Goal: Task Accomplishment & Management: Complete application form

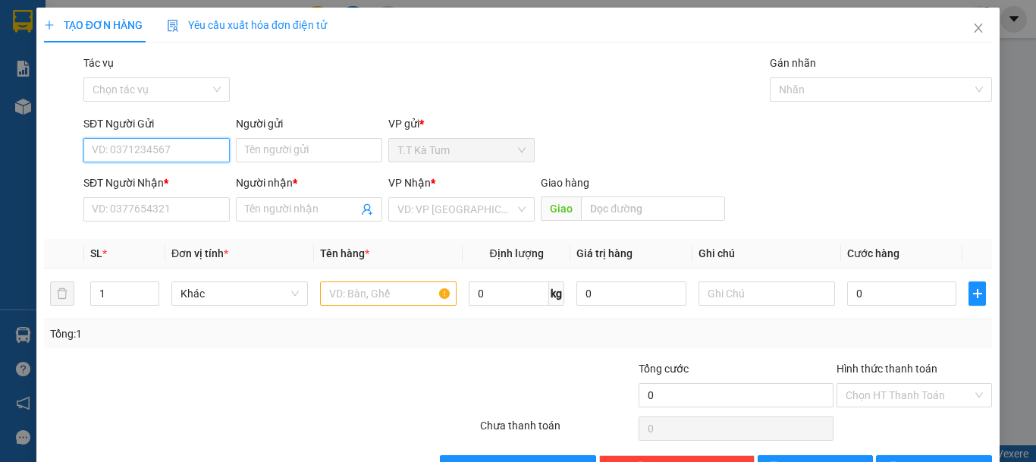
click at [185, 149] on input "SĐT Người Gửi" at bounding box center [156, 150] width 146 height 24
type input "0366444230"
click at [195, 187] on div "0366444230 - [PERSON_NAME]" at bounding box center [166, 180] width 149 height 17
type input "[PERSON_NAME]"
type input "0879293888"
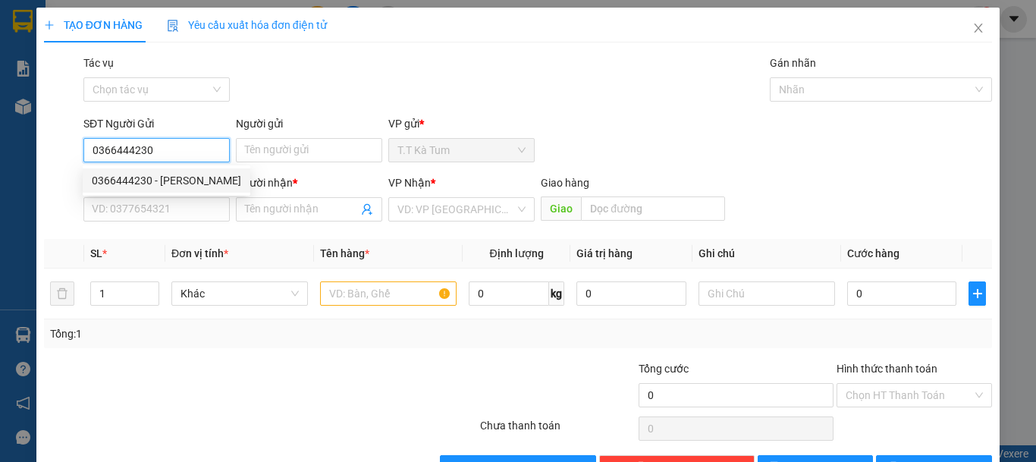
type input "CTY HT GLOBAL"
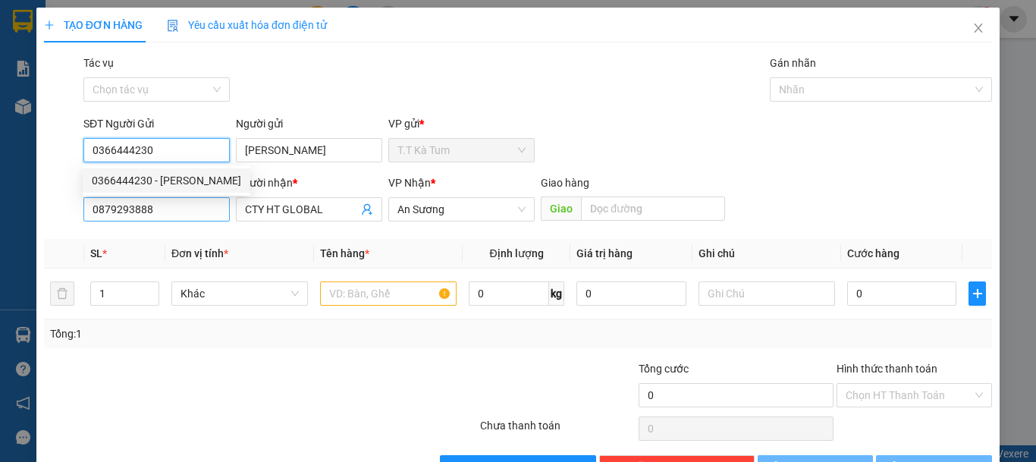
type input "50.000"
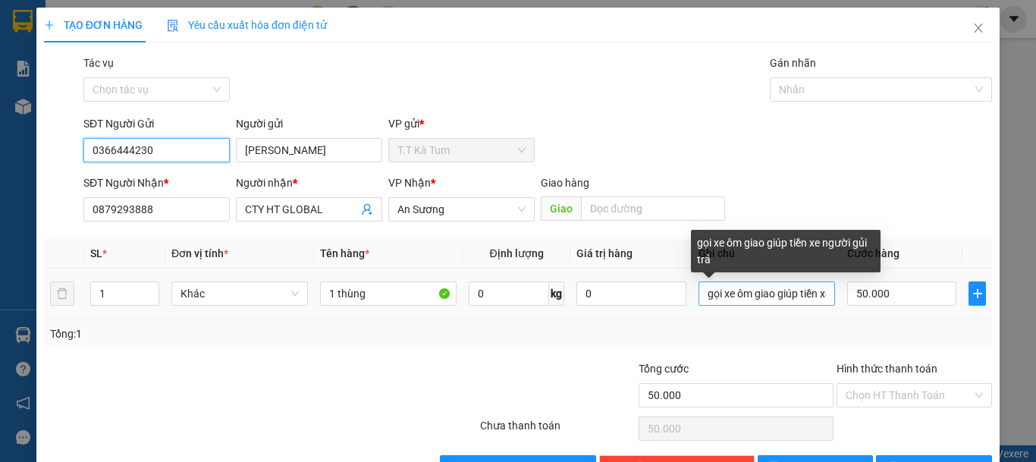
type input "0366444230"
click at [815, 299] on input "gọi xe ôm giao giúp tiền xe người gủi trả" at bounding box center [767, 294] width 137 height 24
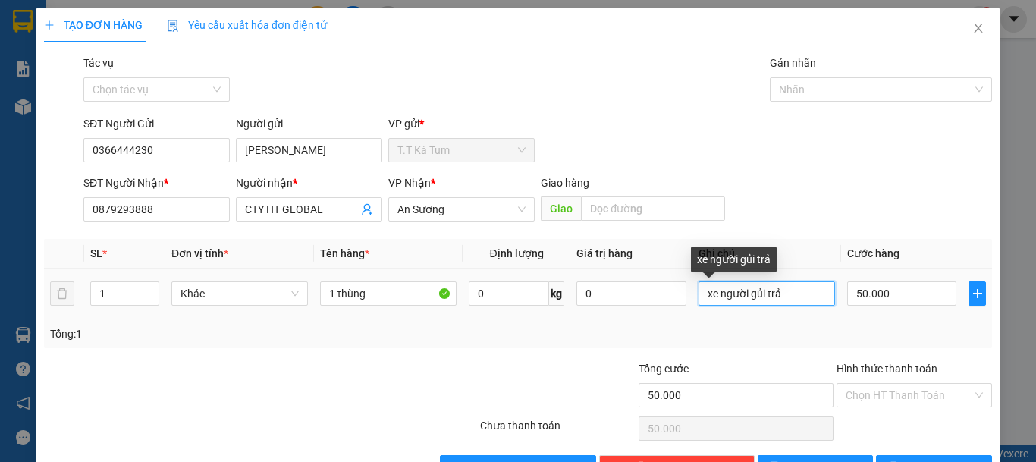
click at [784, 285] on input "xe người gủi trả" at bounding box center [767, 294] width 137 height 24
type input "x"
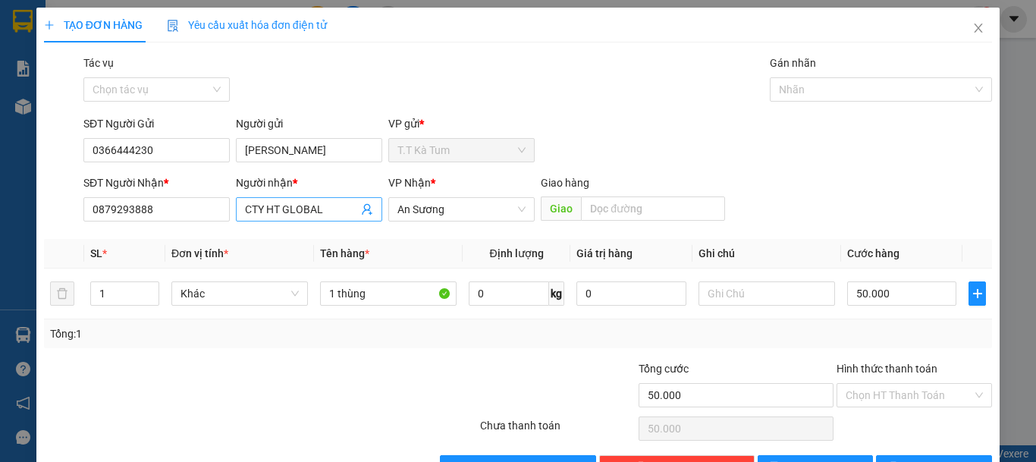
click at [320, 200] on span "CTY HT GLOBAL" at bounding box center [309, 209] width 146 height 24
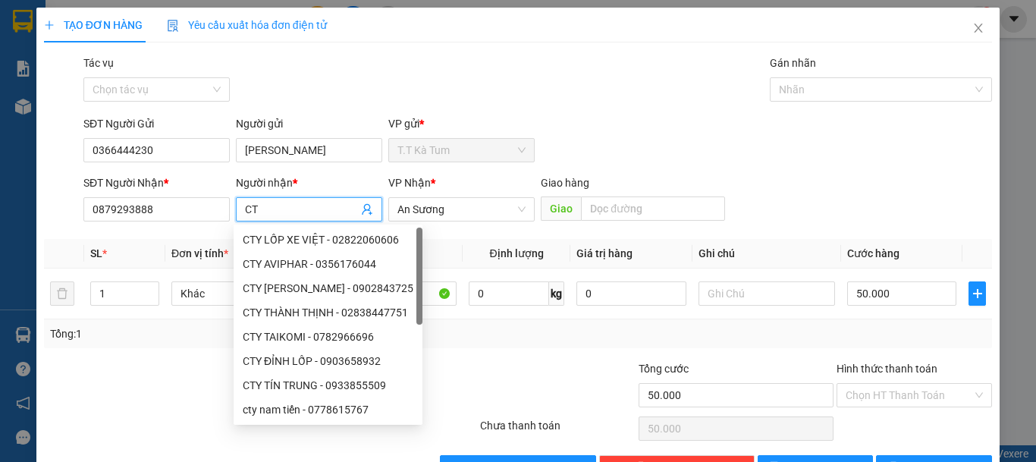
type input "C"
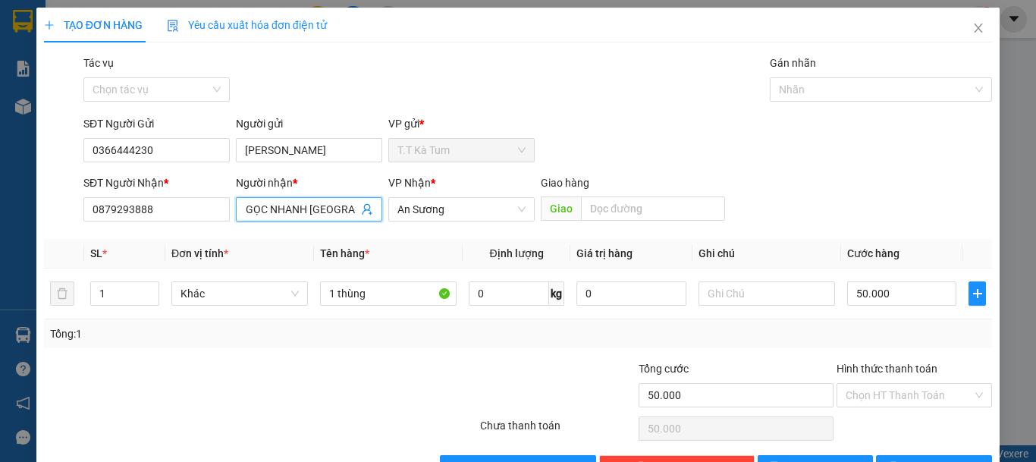
scroll to position [0, 14]
type input "NGỌC NHANH [GEOGRAPHIC_DATA]"
click at [916, 287] on input "50.000" at bounding box center [902, 294] width 109 height 24
type input "3"
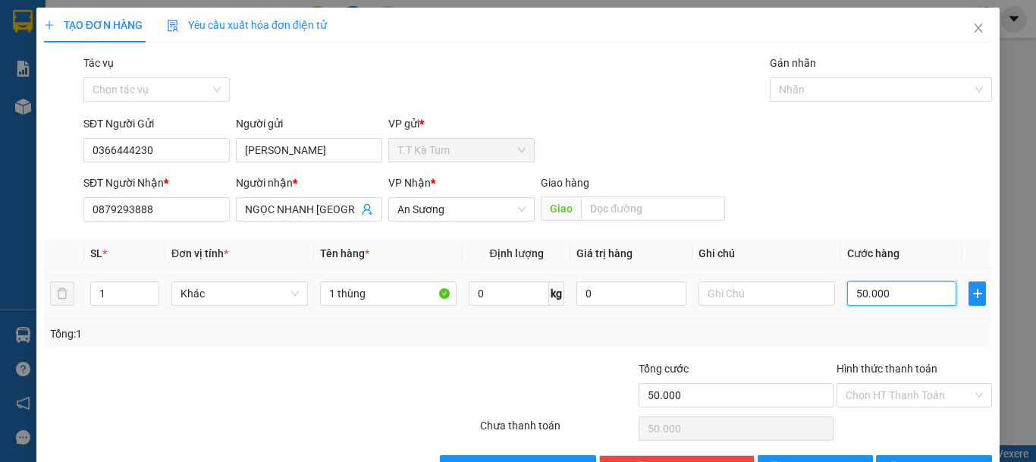
type input "3"
type input "30"
type input "300"
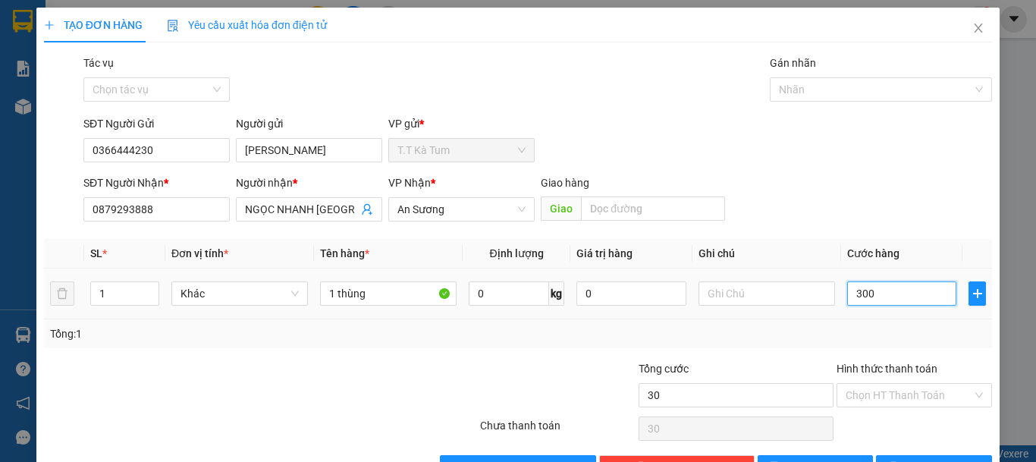
type input "300"
type input "3.000"
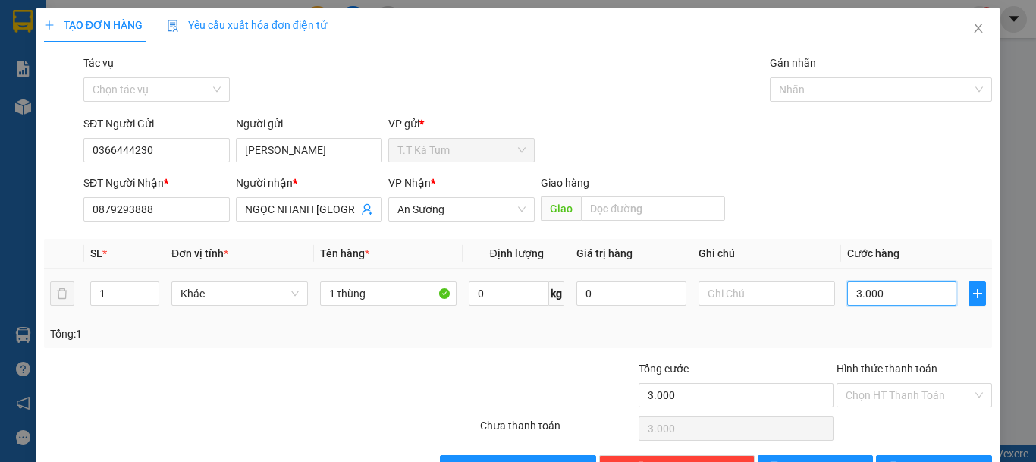
type input "30.000"
click at [880, 400] on input "Hình thức thanh toán" at bounding box center [909, 395] width 127 height 23
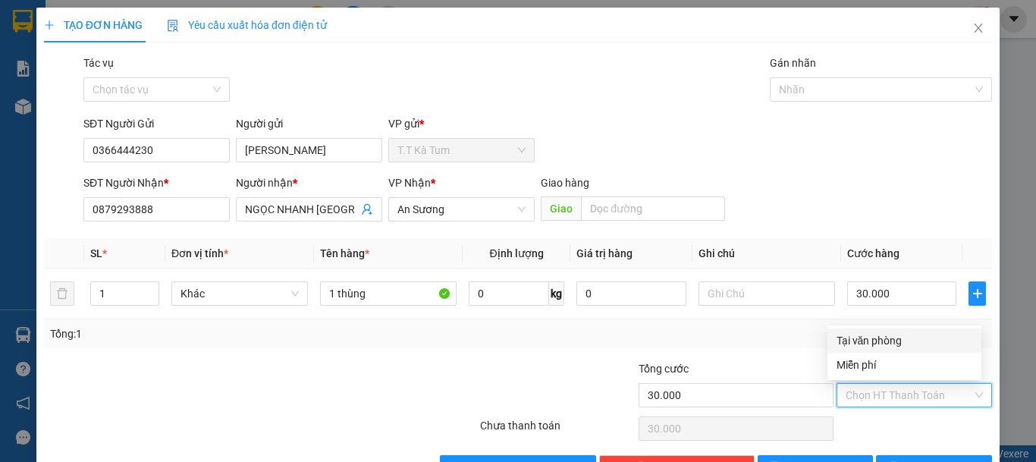
click at [869, 347] on div "Tại văn phòng" at bounding box center [905, 340] width 136 height 17
type input "0"
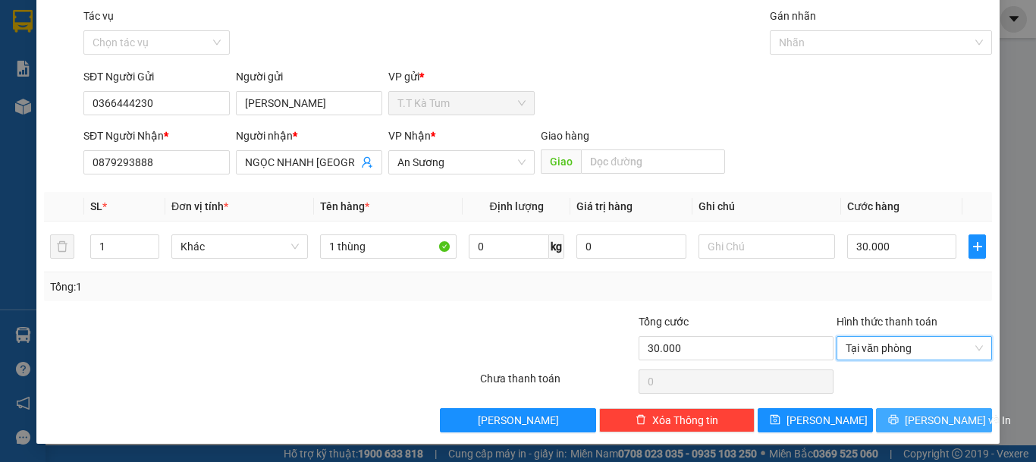
click at [899, 419] on icon "printer" at bounding box center [894, 419] width 11 height 11
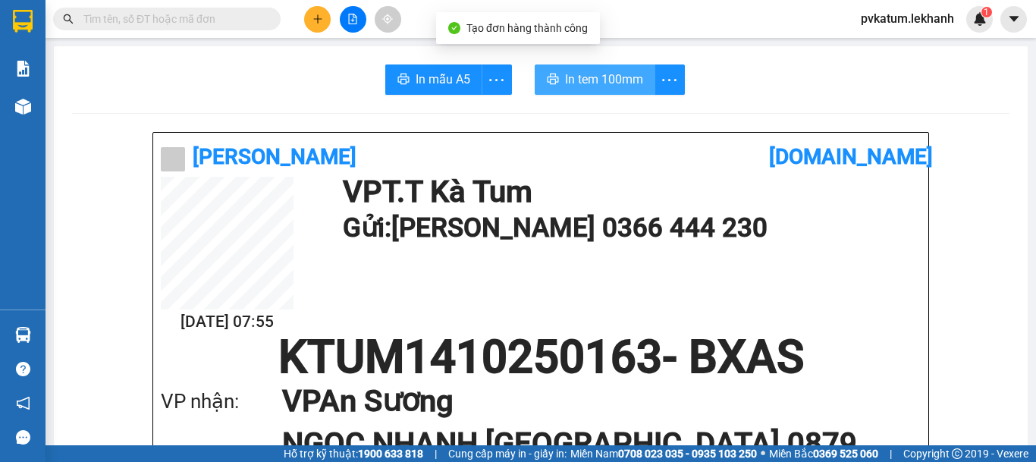
click at [574, 83] on span "In tem 100mm" at bounding box center [604, 79] width 78 height 19
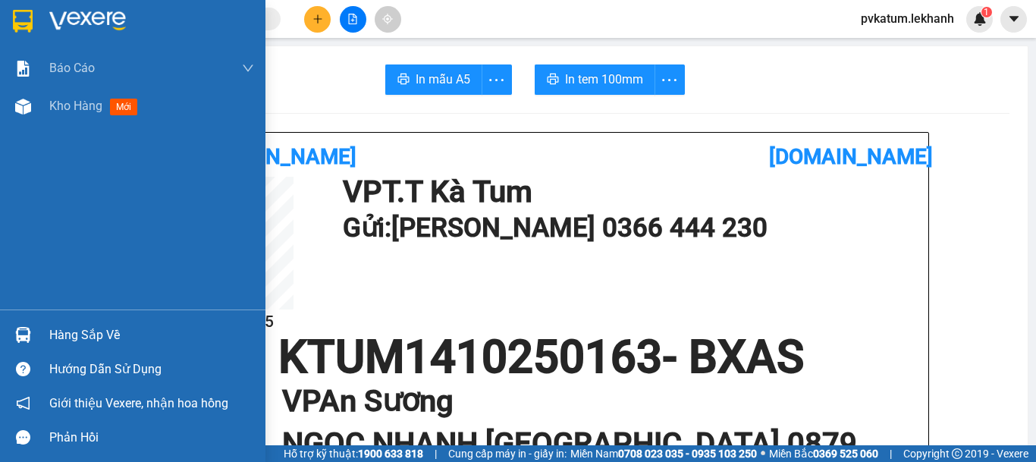
drag, startPoint x: 66, startPoint y: 101, endPoint x: 196, endPoint y: 135, distance: 134.2
click at [68, 100] on span "Kho hàng" at bounding box center [75, 106] width 53 height 14
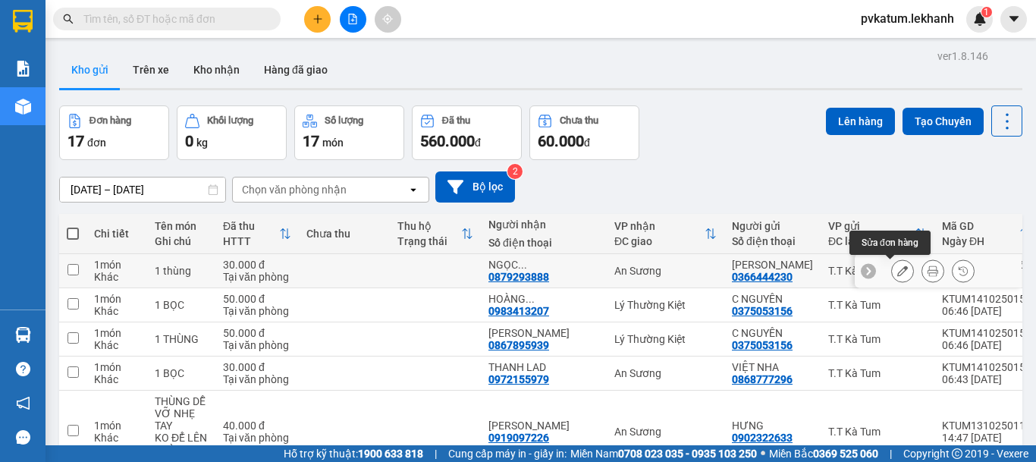
click at [898, 269] on icon at bounding box center [903, 271] width 11 height 11
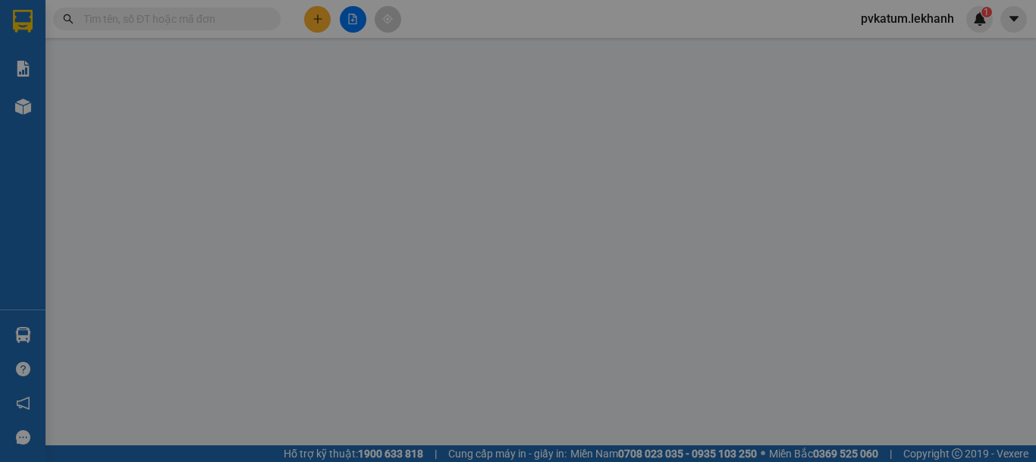
type input "0366444230"
type input "[PERSON_NAME]"
type input "0879293888"
type input "NGỌC NHANH [GEOGRAPHIC_DATA]"
type input "30.000"
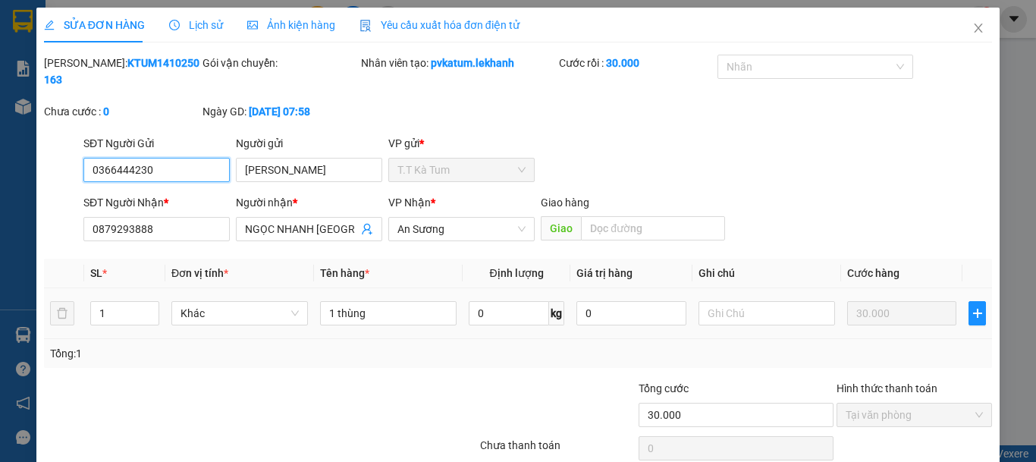
scroll to position [49, 0]
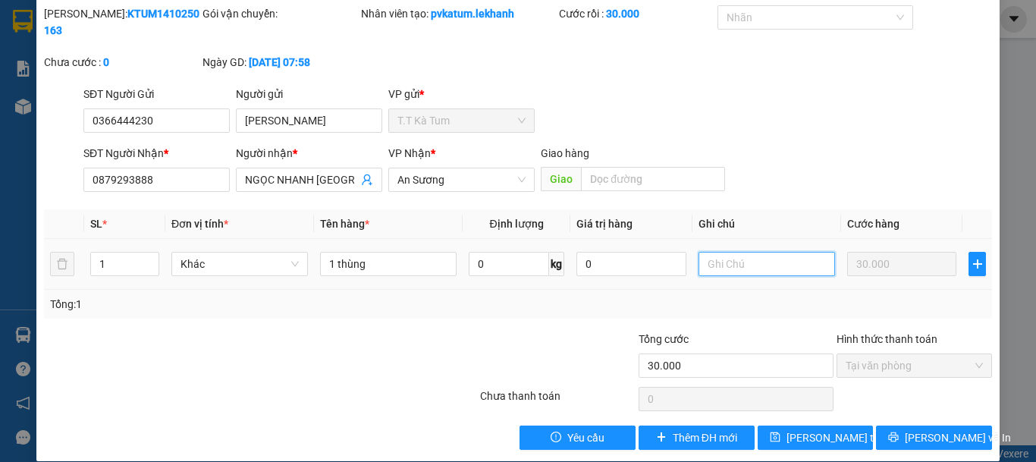
click at [741, 252] on input "text" at bounding box center [767, 264] width 137 height 24
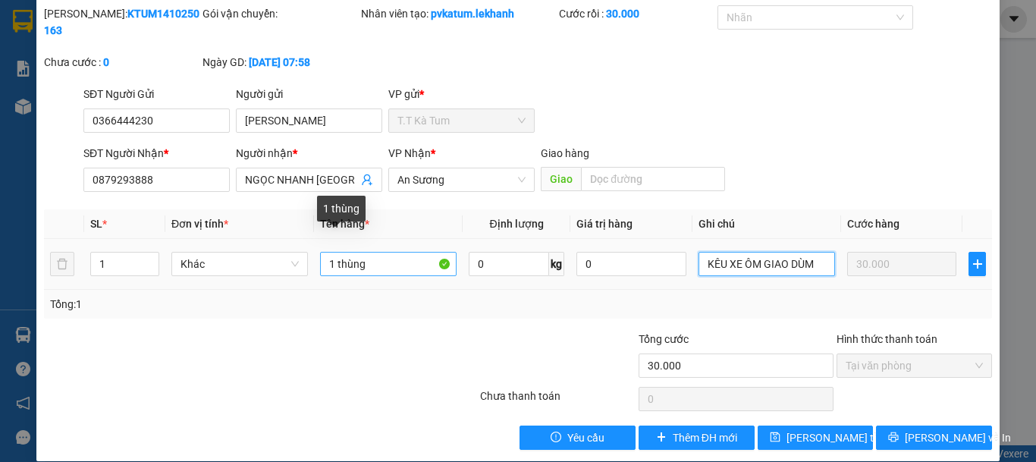
type input "KÊU XE ÔM GIAO DÙM"
click at [386, 252] on input "1 thùng" at bounding box center [388, 264] width 137 height 24
type input "1"
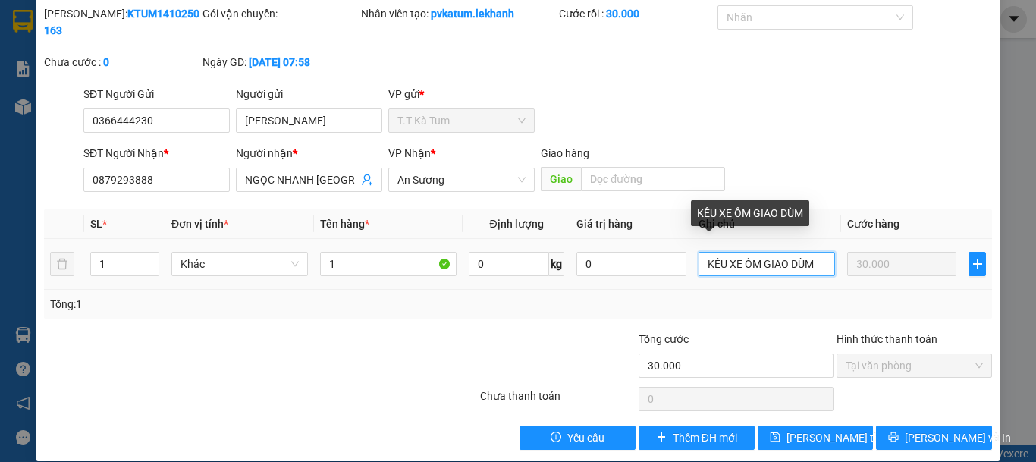
click at [807, 252] on input "KÊU XE ÔM GIAO DÙM" at bounding box center [767, 264] width 137 height 24
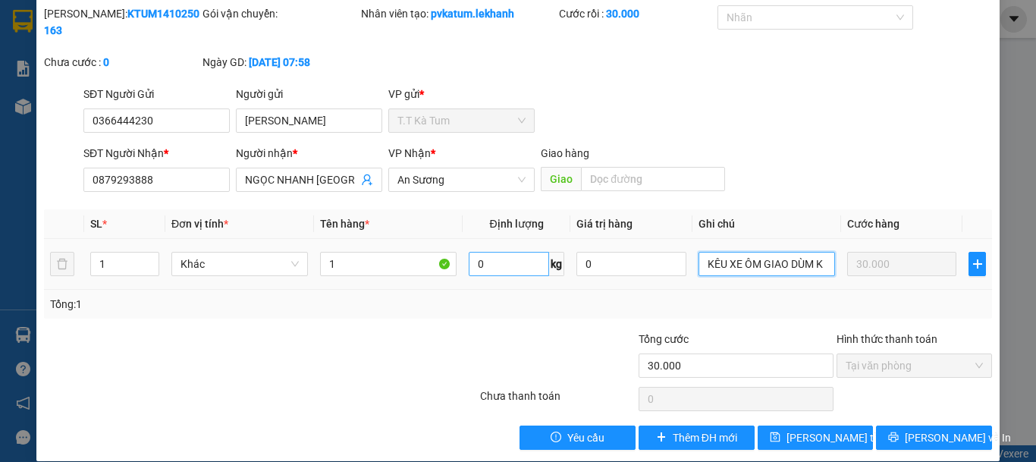
type input "KÊU XE ÔM GIAO DÙM K"
click at [508, 253] on input "0" at bounding box center [509, 264] width 80 height 24
click at [268, 253] on span "Khác" at bounding box center [240, 264] width 118 height 23
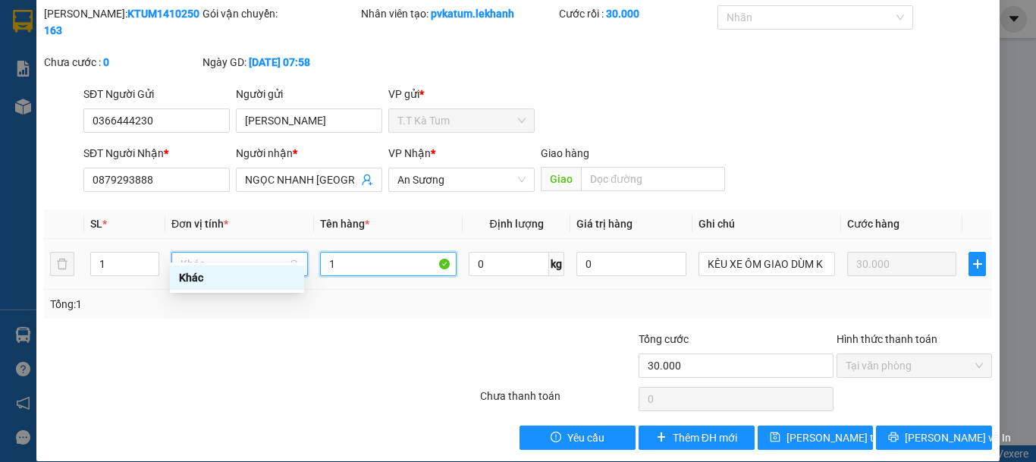
drag, startPoint x: 366, startPoint y: 253, endPoint x: 373, endPoint y: 256, distance: 7.8
click at [372, 256] on input "1" at bounding box center [388, 264] width 137 height 24
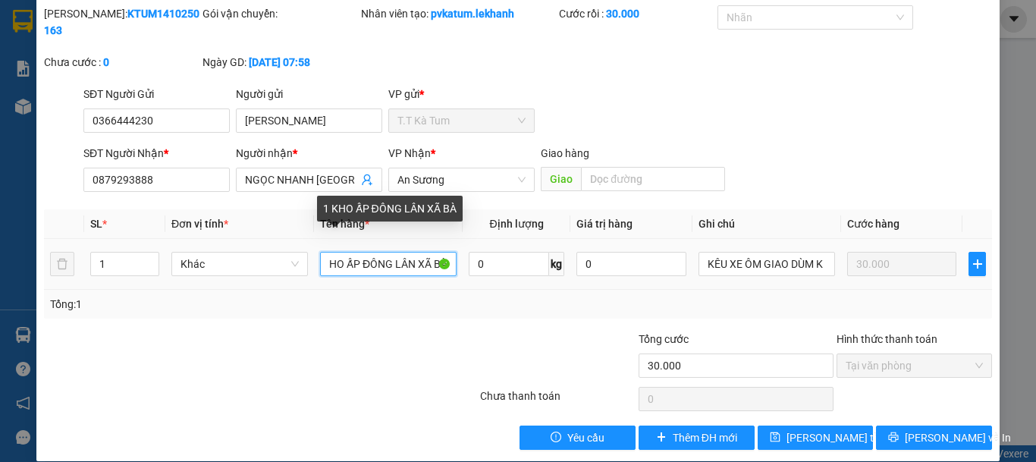
scroll to position [0, 18]
type input "1"
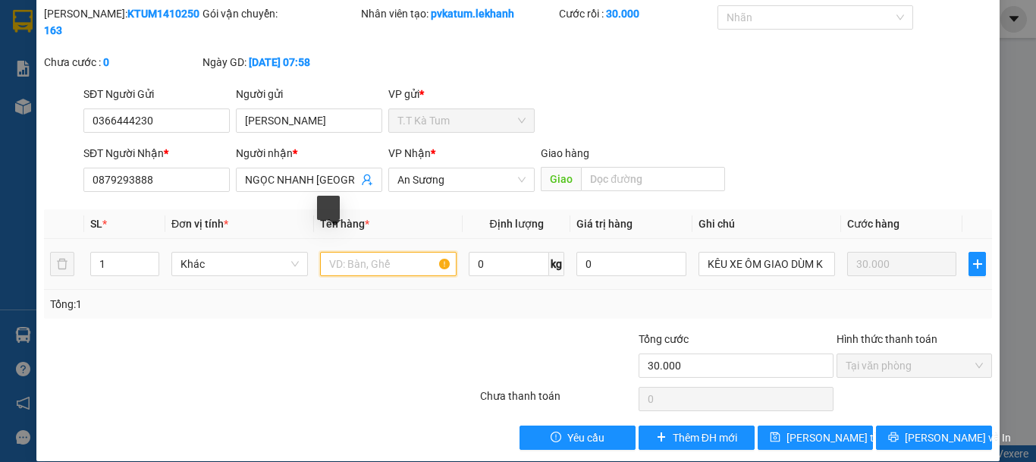
scroll to position [0, 0]
click at [423, 252] on input "text" at bounding box center [388, 264] width 137 height 24
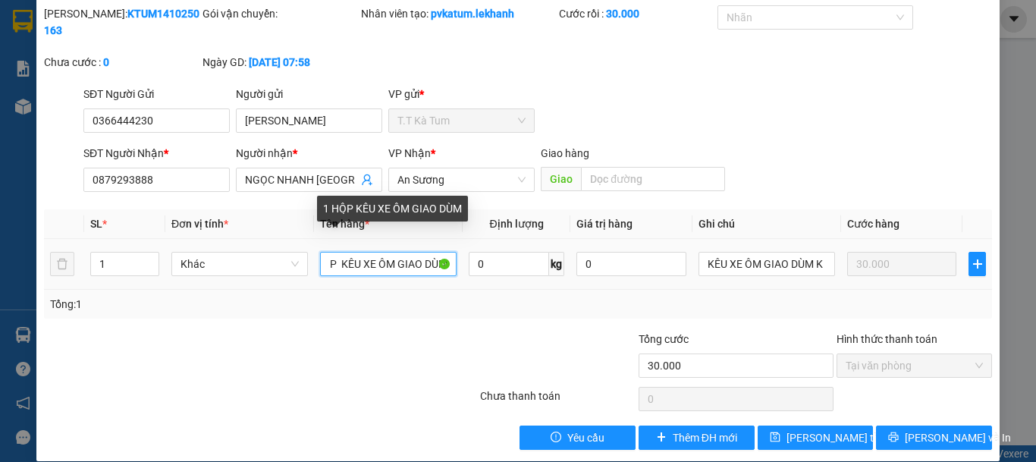
scroll to position [0, 28]
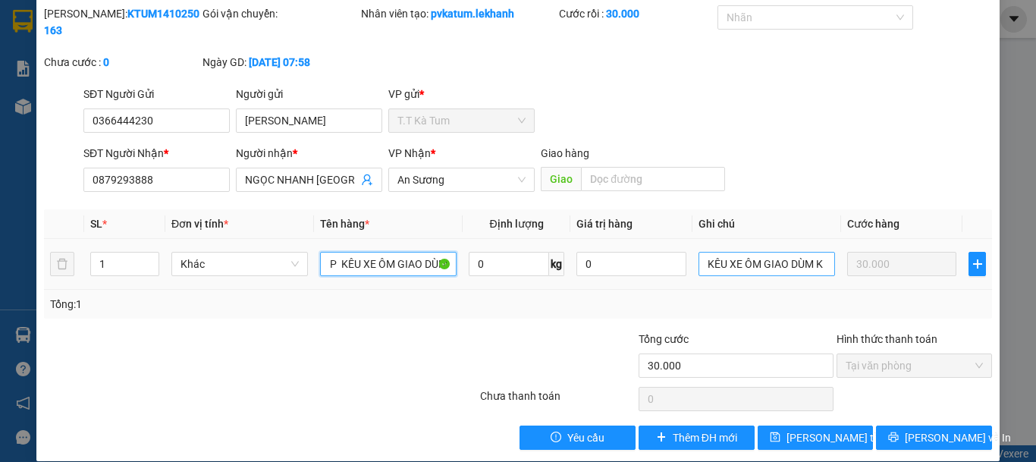
type input "1 HỘP KÊU XE ÔM GIAO DÙM"
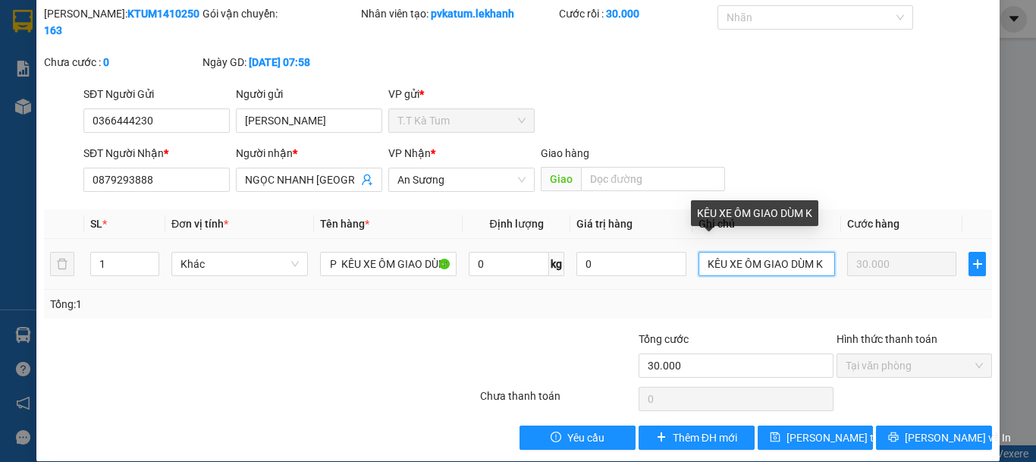
scroll to position [0, 0]
click at [816, 252] on input "KÊU XE ÔM GIAO DÙM K" at bounding box center [767, 264] width 137 height 24
type input "K"
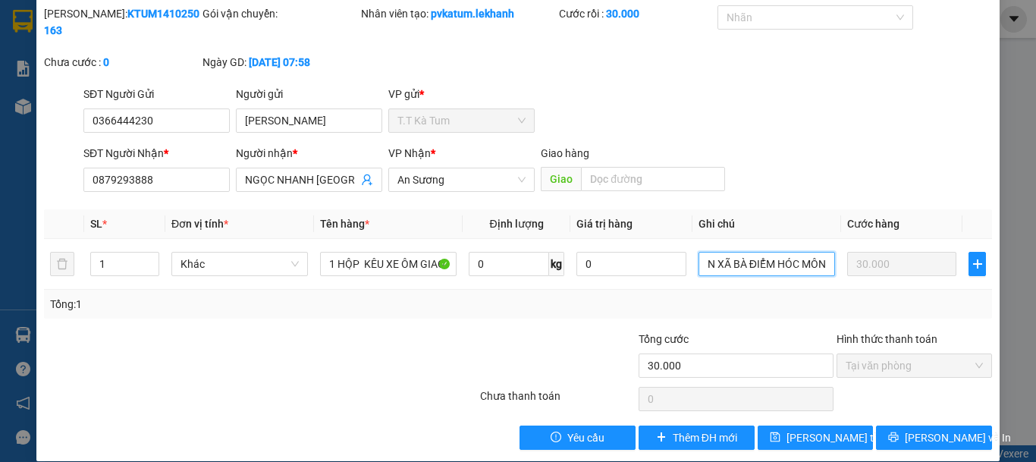
scroll to position [50, 0]
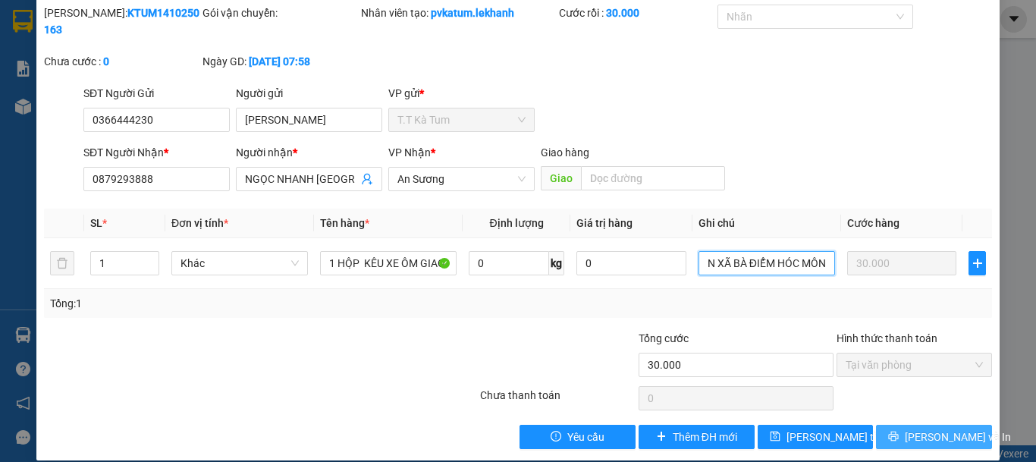
type input "KHO 24\5G ẤP ĐÔNG LÂN XÃ BÀ ĐIỂM HÓC MÔN"
click at [920, 429] on span "[PERSON_NAME] và In" at bounding box center [958, 437] width 106 height 17
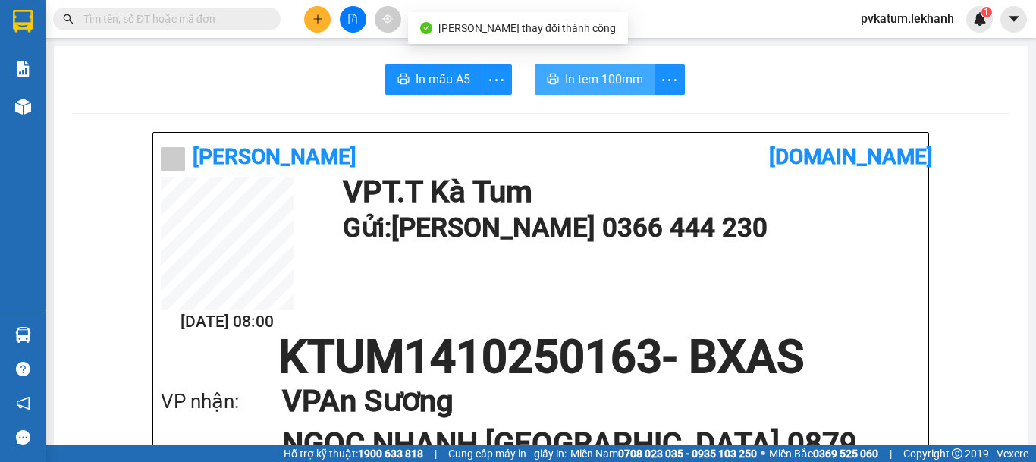
click at [571, 69] on button "In tem 100mm" at bounding box center [595, 79] width 121 height 30
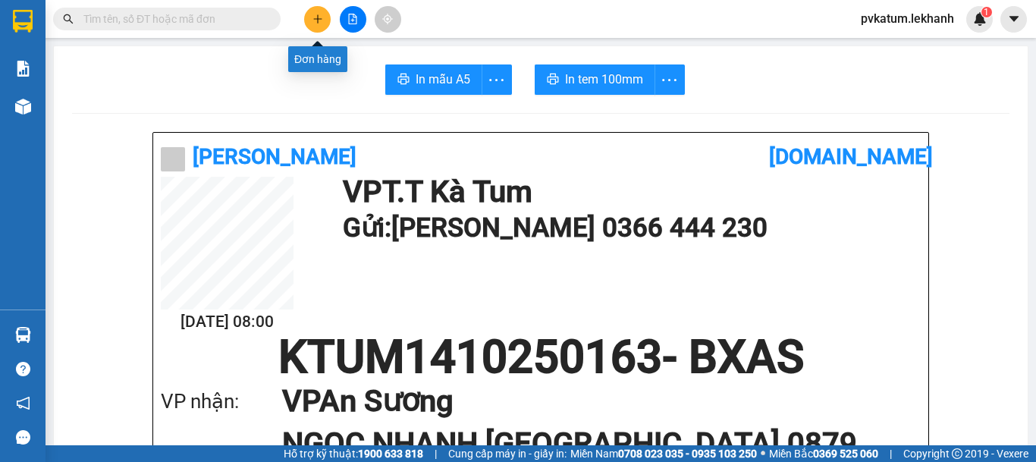
click at [313, 27] on button at bounding box center [317, 19] width 27 height 27
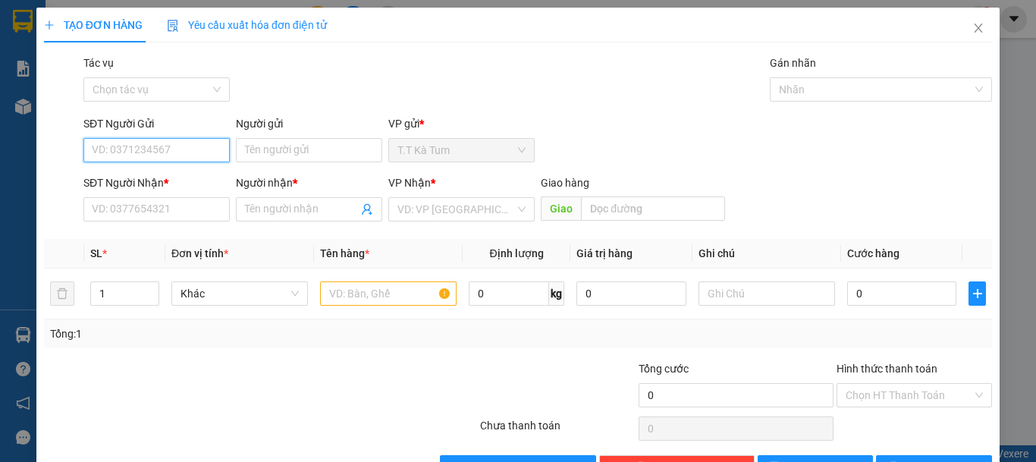
click at [175, 147] on input "SĐT Người Gửi" at bounding box center [156, 150] width 146 height 24
type input "0902484409"
click at [184, 183] on div "0902484409 - VINH" at bounding box center [155, 180] width 127 height 17
type input "VINH"
type input "0906995733"
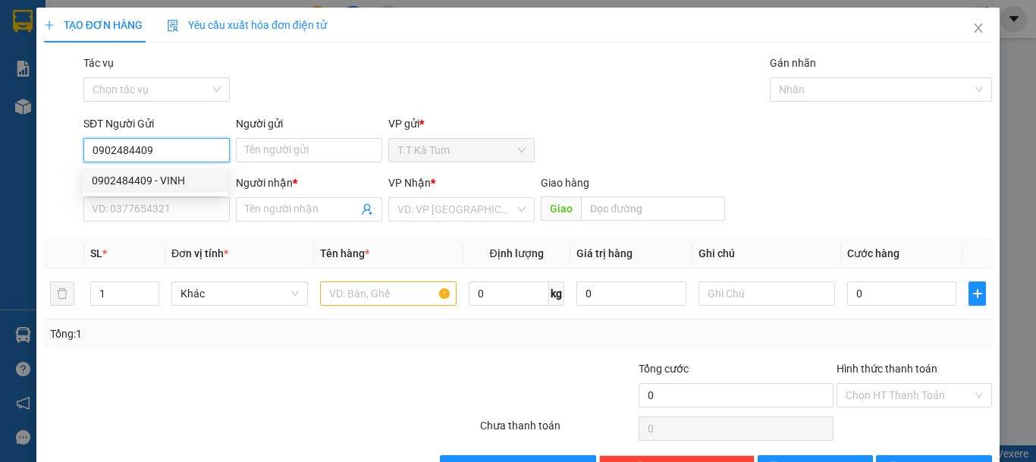
type input "QUỐC"
type input "80.000"
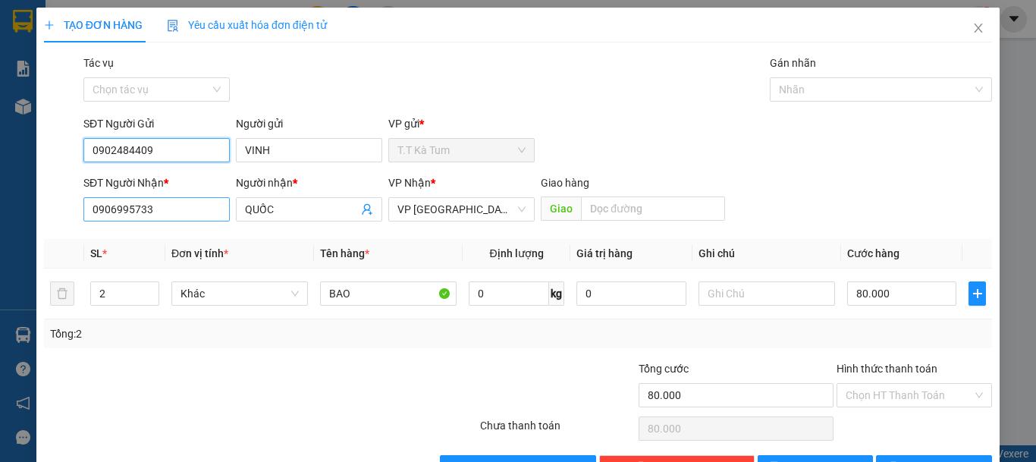
type input "0902484409"
click at [197, 211] on input "0906995733" at bounding box center [156, 209] width 146 height 24
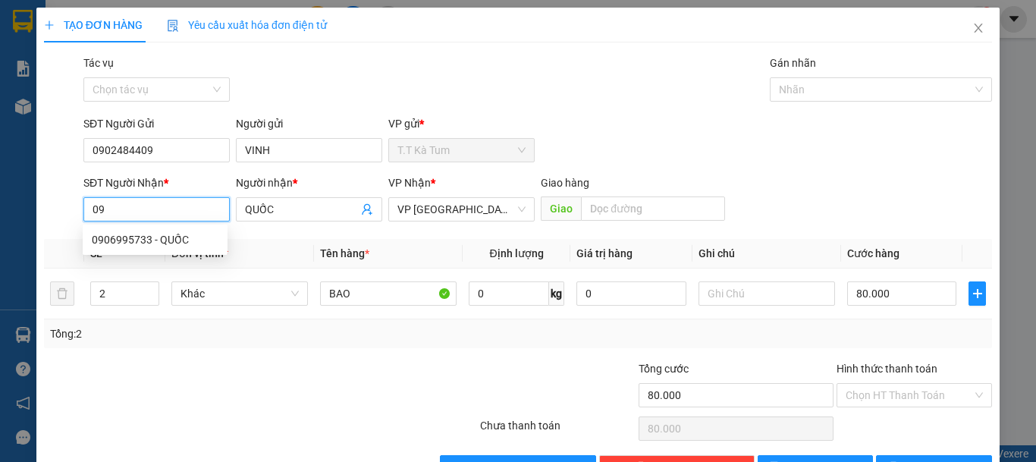
type input "0"
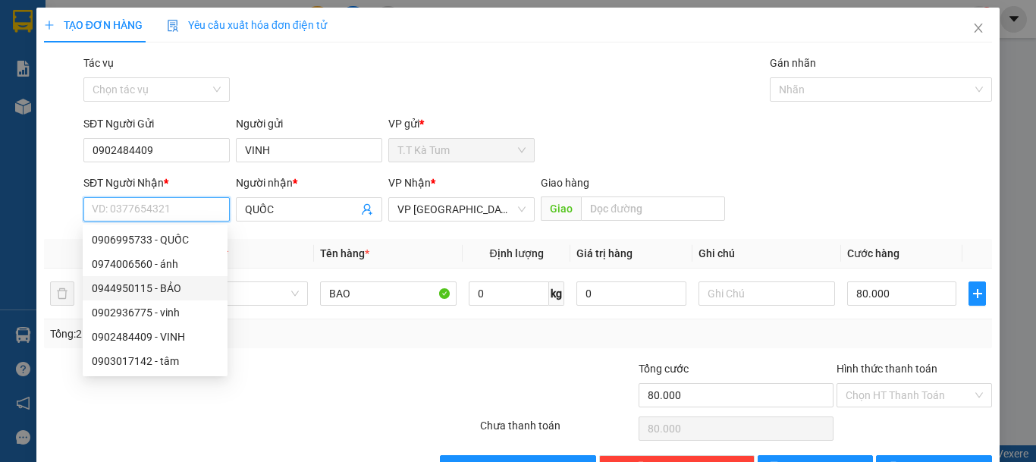
click at [167, 286] on div "0944950115 - BẢO" at bounding box center [155, 288] width 127 height 17
type input "0944950115"
type input "BẢO"
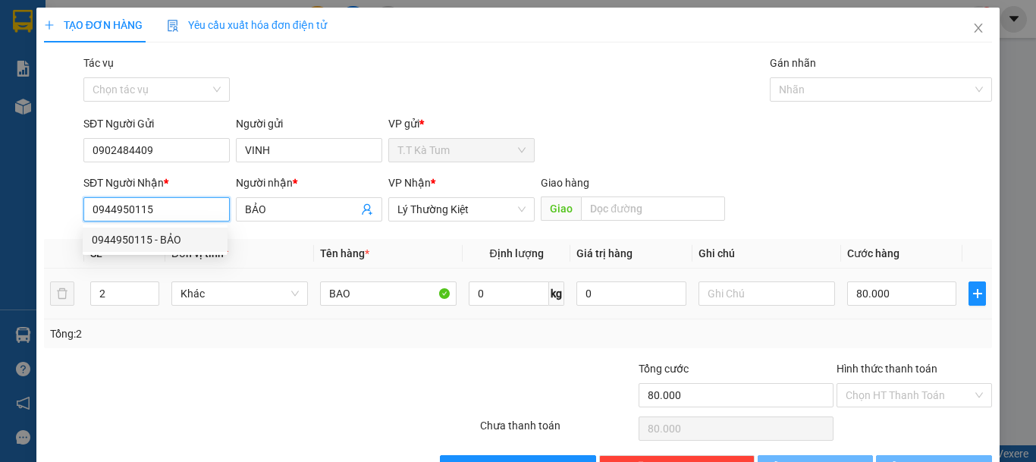
type input "30.000"
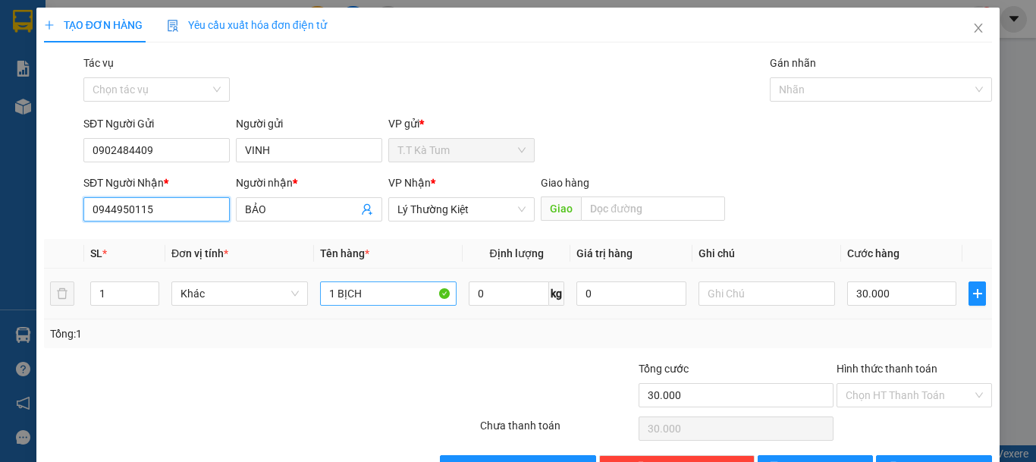
type input "0944950115"
click at [389, 297] on input "1 BỊCH" at bounding box center [388, 294] width 137 height 24
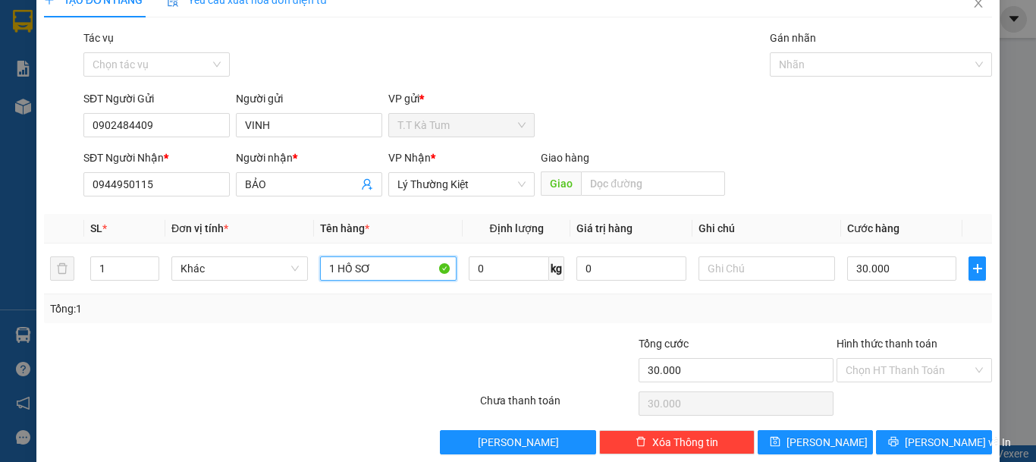
scroll to position [47, 0]
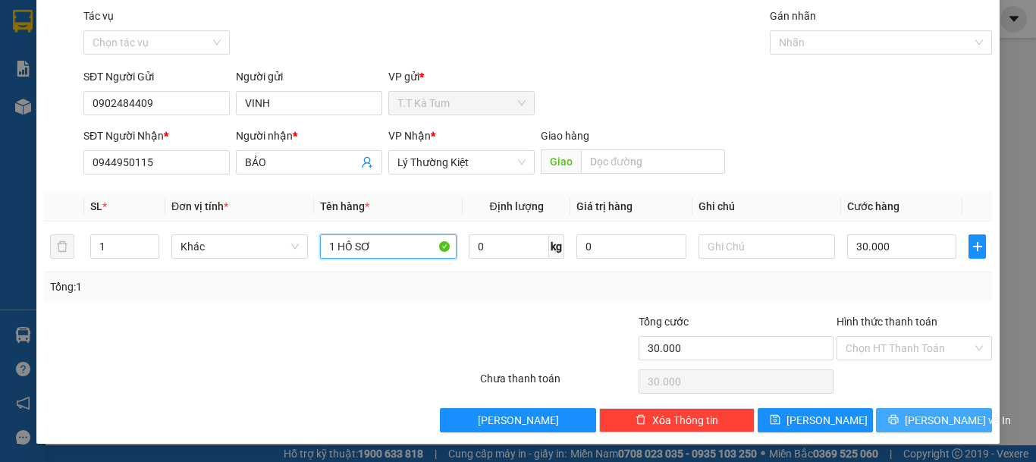
type input "1 HỒ SƠ"
click at [930, 417] on span "[PERSON_NAME] và In" at bounding box center [958, 420] width 106 height 17
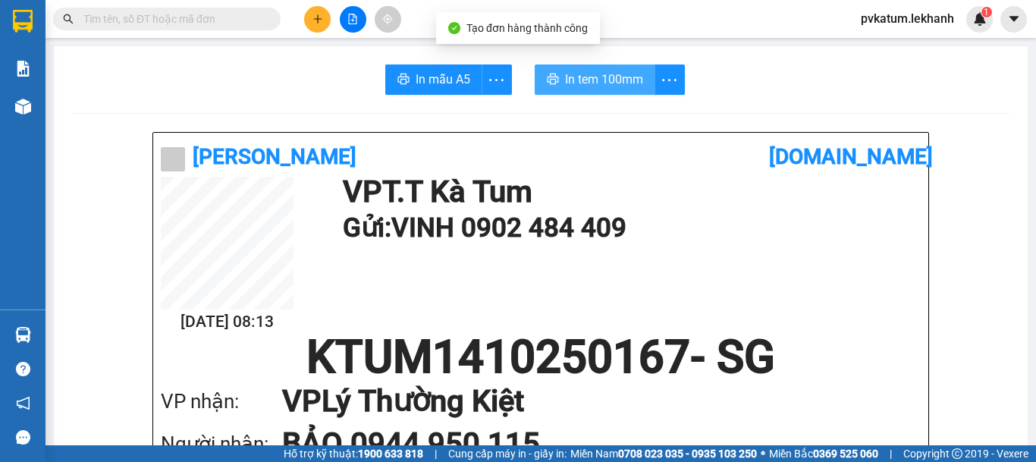
drag, startPoint x: 580, startPoint y: 76, endPoint x: 626, endPoint y: 152, distance: 88.5
click at [580, 77] on span "In tem 100mm" at bounding box center [604, 79] width 78 height 19
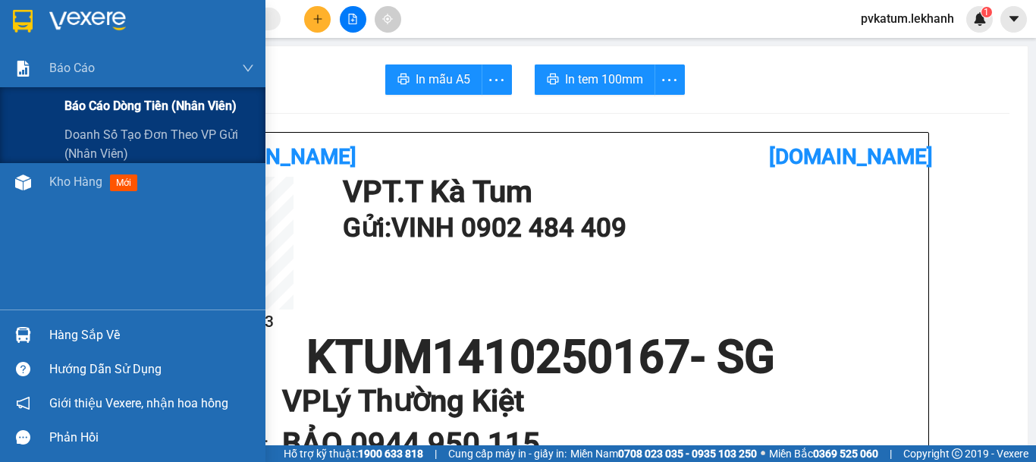
click at [86, 106] on span "Báo cáo dòng tiền (nhân viên)" at bounding box center [150, 105] width 172 height 19
